Goal: Check status: Check status

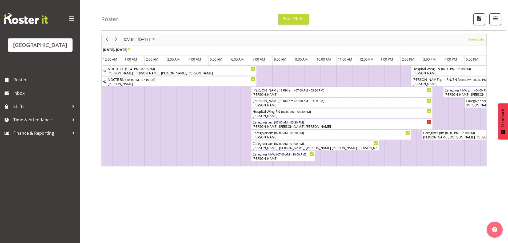
scroll to position [0, 1178]
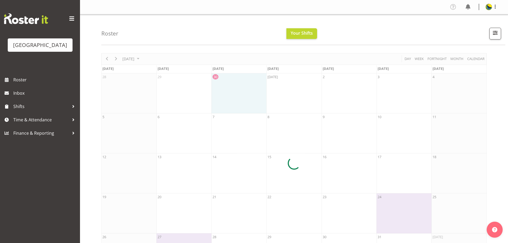
scroll to position [37, 0]
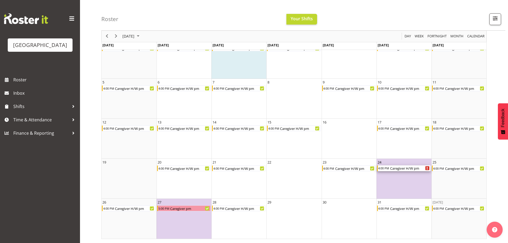
click at [427, 168] on icon "Caregiver H/W pm Begin From Friday, October 24, 2025 at 4:00:00 PM GMT+13:00 En…" at bounding box center [427, 168] width 1 height 3
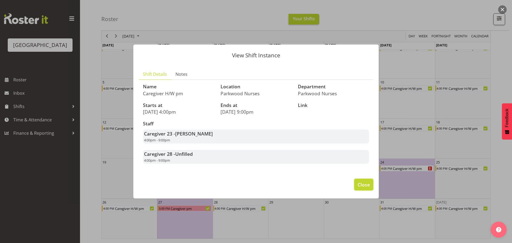
click at [364, 188] on span "Close" at bounding box center [364, 184] width 12 height 7
